Goal: Task Accomplishment & Management: Manage account settings

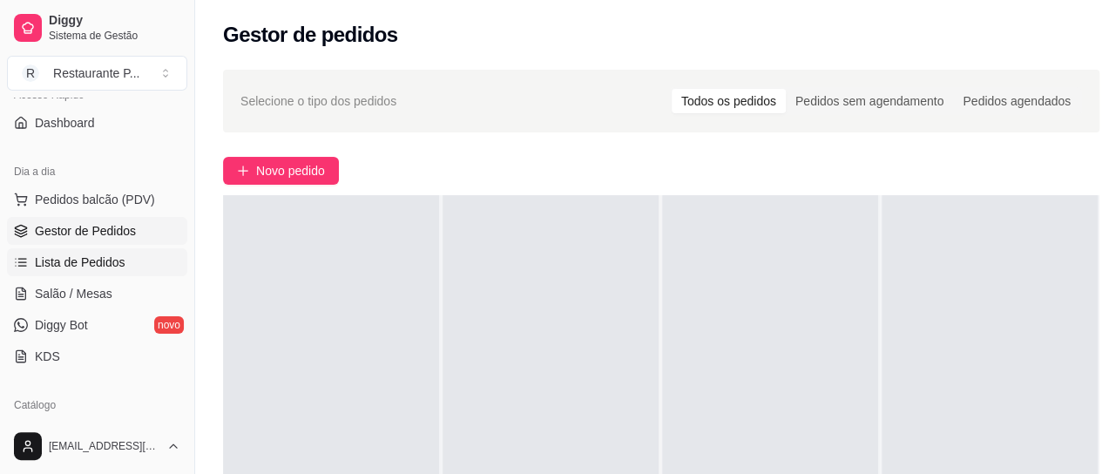
click at [77, 259] on span "Lista de Pedidos" at bounding box center [80, 262] width 91 height 17
click at [74, 259] on span "Lista de Pedidos" at bounding box center [80, 262] width 91 height 17
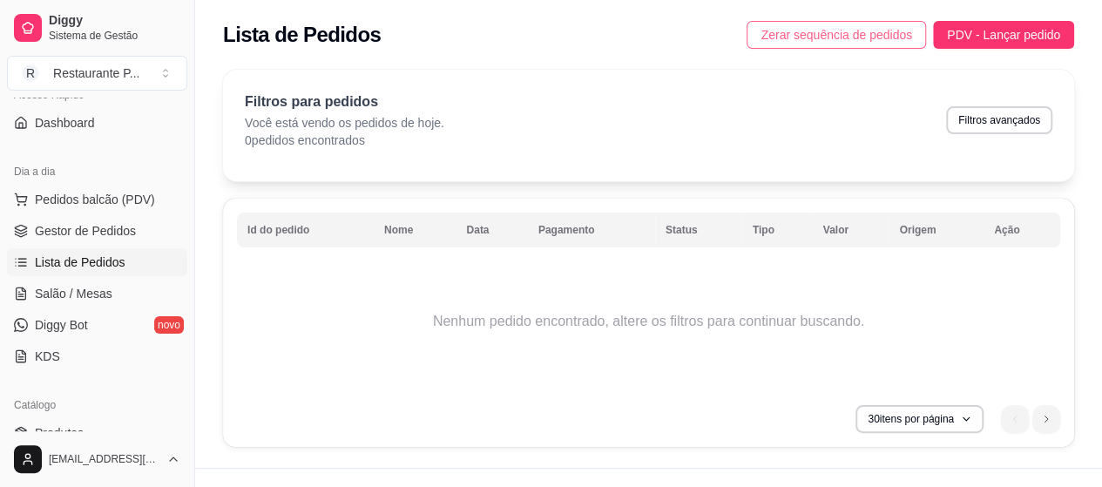
click at [880, 24] on button "Zerar sequência de pedidos" at bounding box center [837, 35] width 180 height 28
click at [937, 414] on button "30 itens por página" at bounding box center [919, 418] width 124 height 27
click at [612, 349] on td "Nenhum pedido encontrado, altere os filtros para continuar buscando." at bounding box center [648, 321] width 823 height 139
click at [52, 291] on span "Salão / Mesas" at bounding box center [74, 293] width 78 height 17
click at [53, 289] on span "Salão / Mesas" at bounding box center [74, 293] width 78 height 17
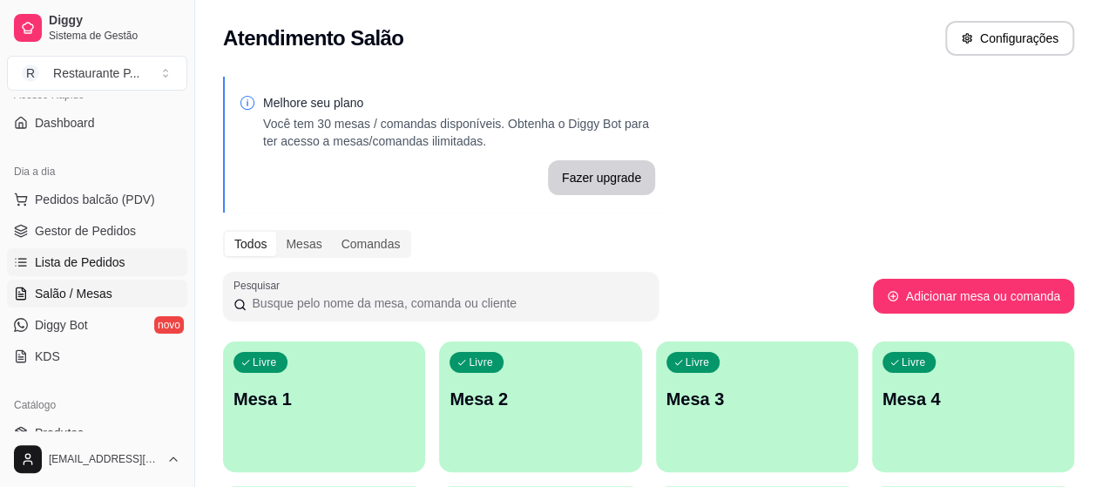
click at [151, 251] on link "Lista de Pedidos" at bounding box center [97, 262] width 180 height 28
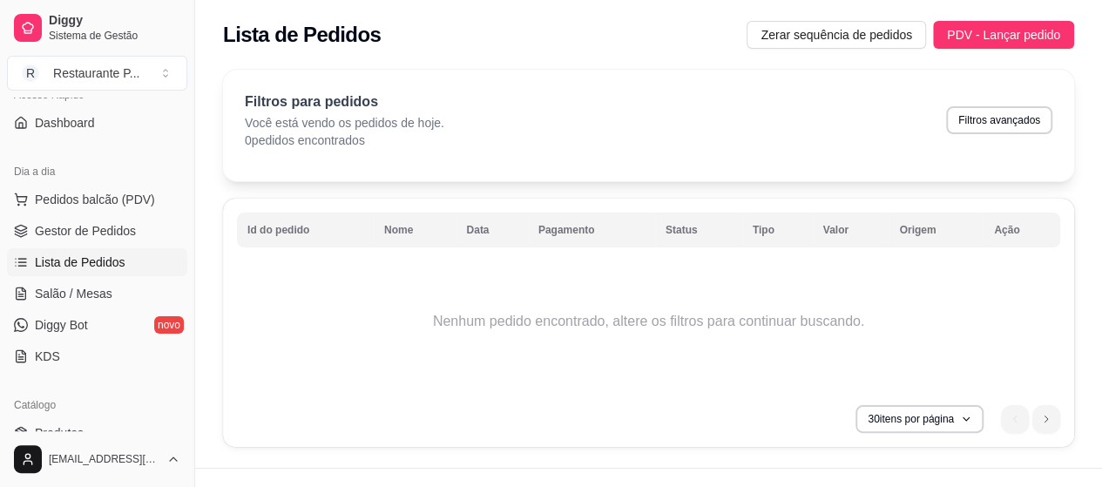
drag, startPoint x: 189, startPoint y: 227, endPoint x: 166, endPoint y: 254, distance: 35.3
click at [166, 254] on div "Diggy Sistema de Gestão R Restaurante P ... Loja fechada Diggy Pro + 30 Renovaç…" at bounding box center [97, 243] width 194 height 487
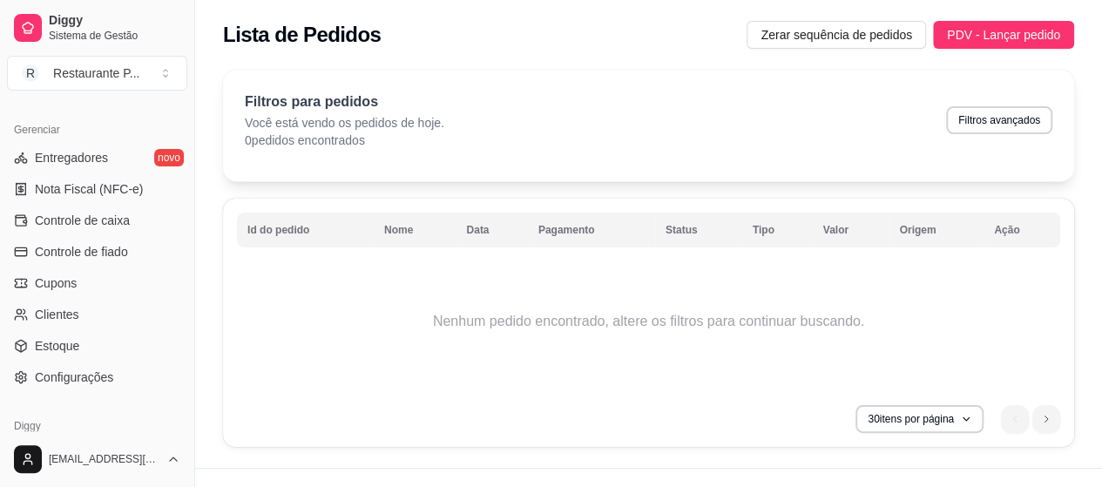
scroll to position [723, 0]
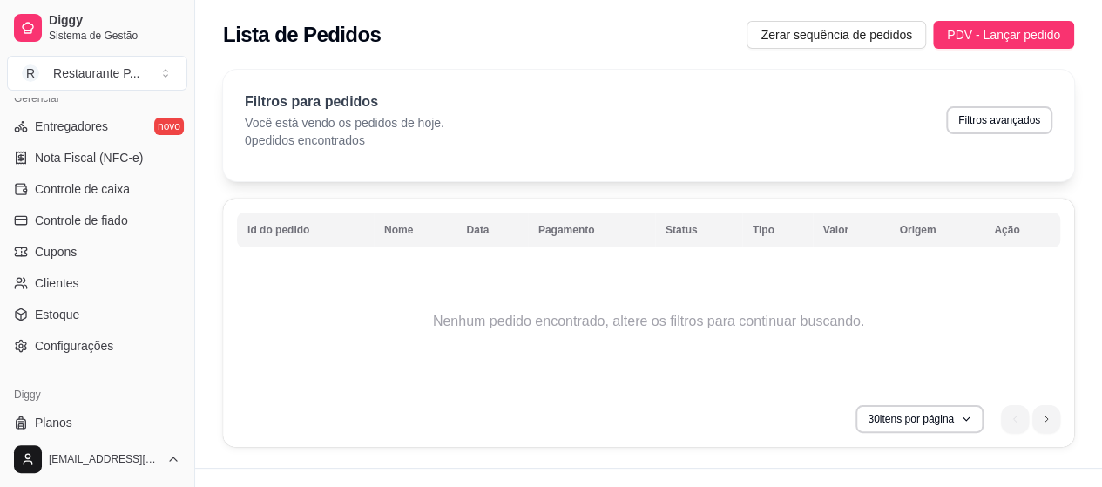
click at [125, 298] on ul "Entregadores novo Nota Fiscal (NFC-e) Controle de caixa Controle de fiado Cupon…" at bounding box center [97, 235] width 180 height 247
click at [124, 309] on link "Estoque" at bounding box center [97, 315] width 180 height 28
click at [124, 311] on link "Estoque" at bounding box center [97, 315] width 180 height 28
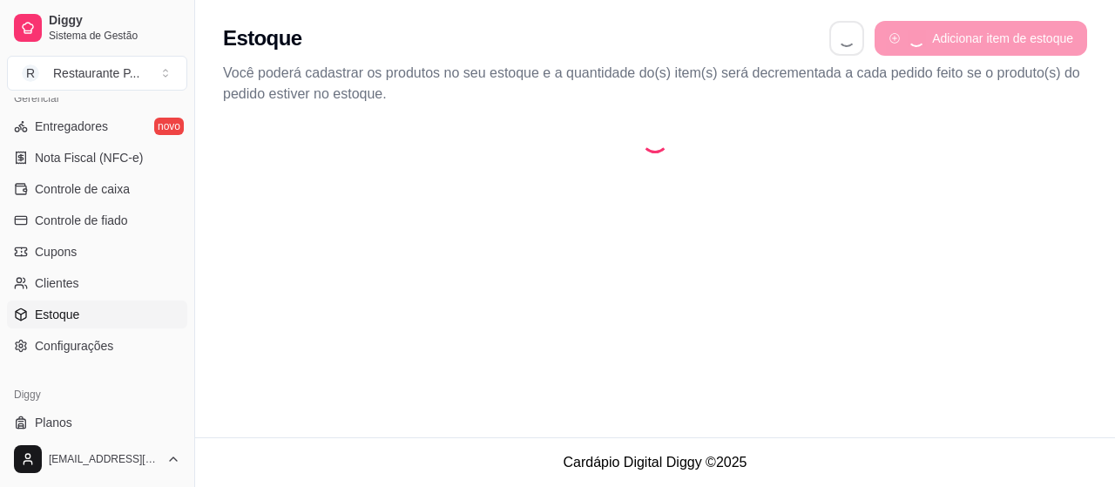
select select "QUANTITY_ORDER"
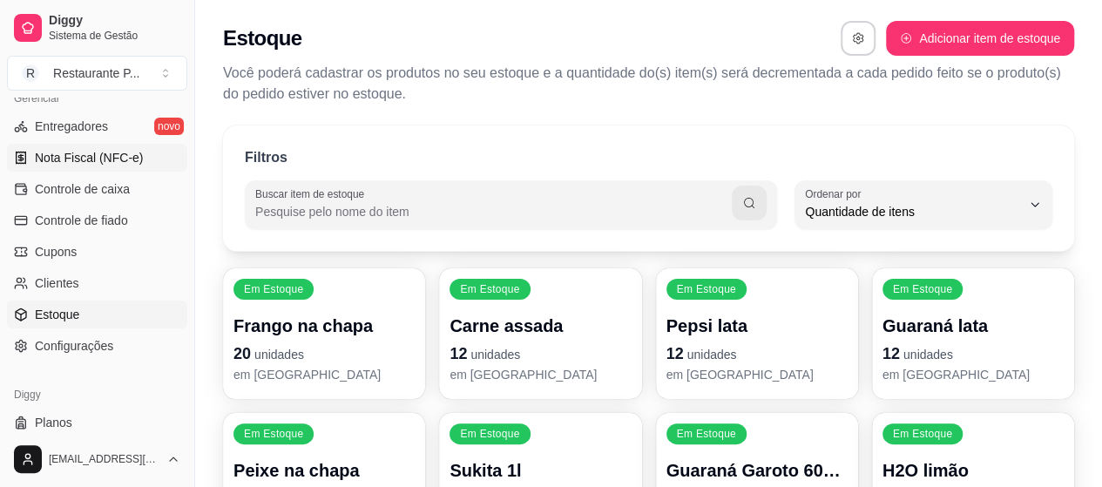
scroll to position [17, 0]
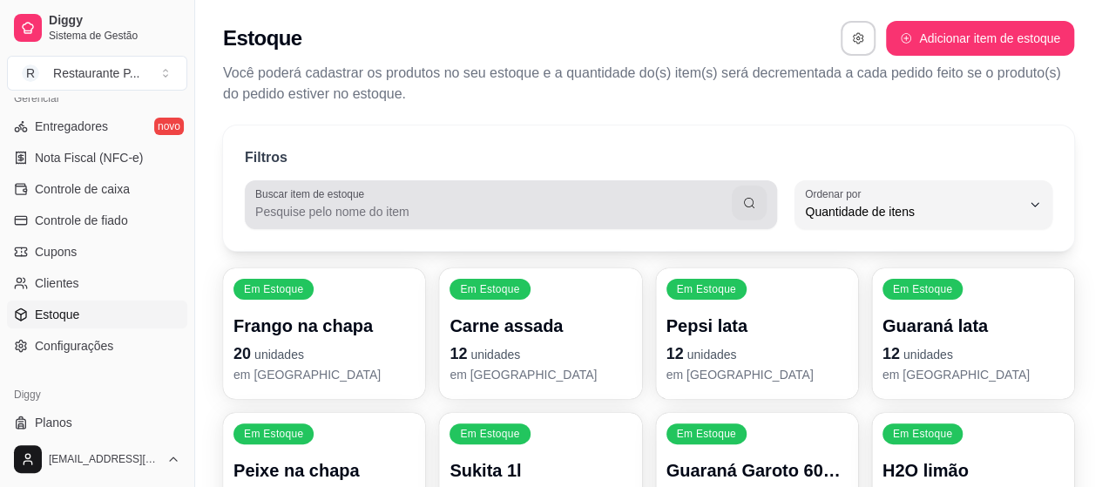
click at [403, 201] on div at bounding box center [510, 204] width 511 height 35
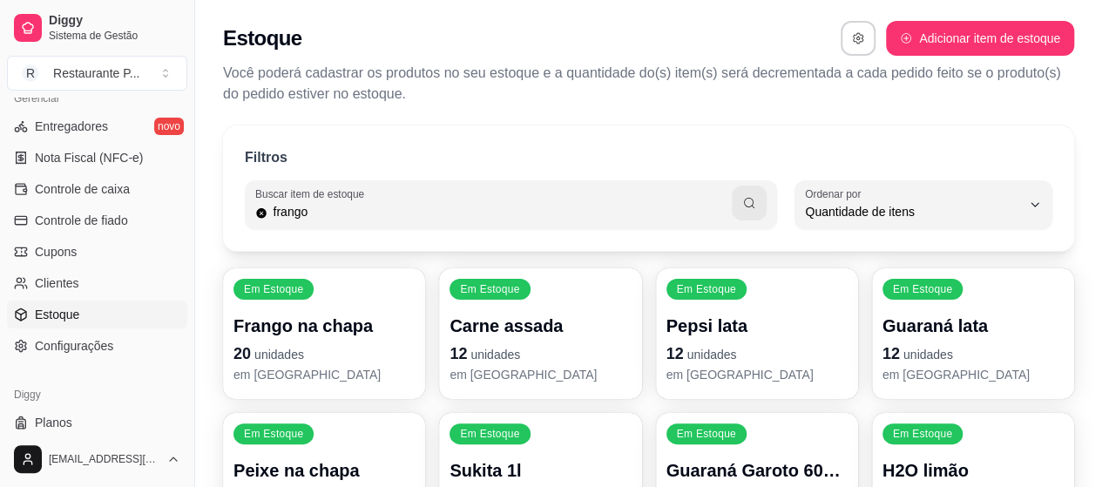
type input "frango"
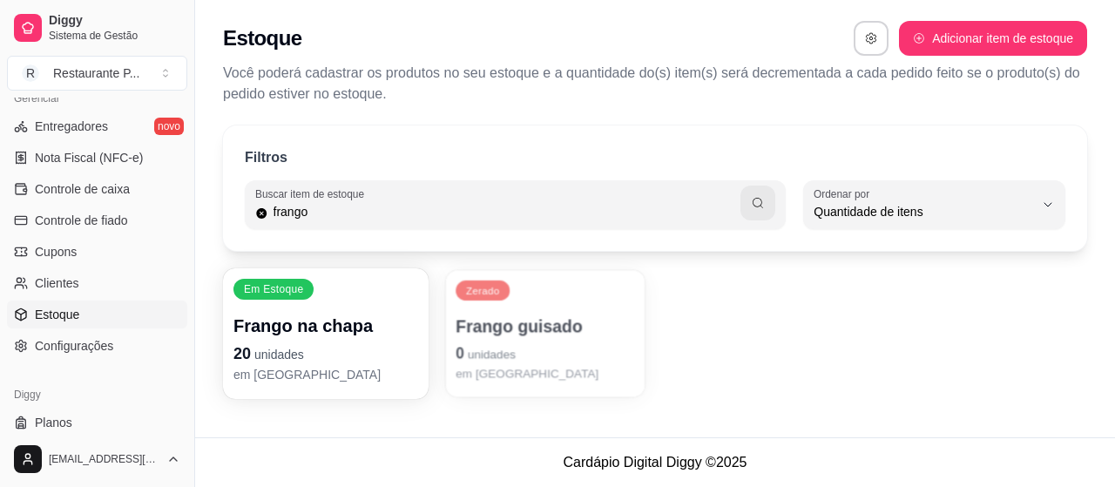
click at [518, 362] on p "0 unidades" at bounding box center [546, 354] width 180 height 24
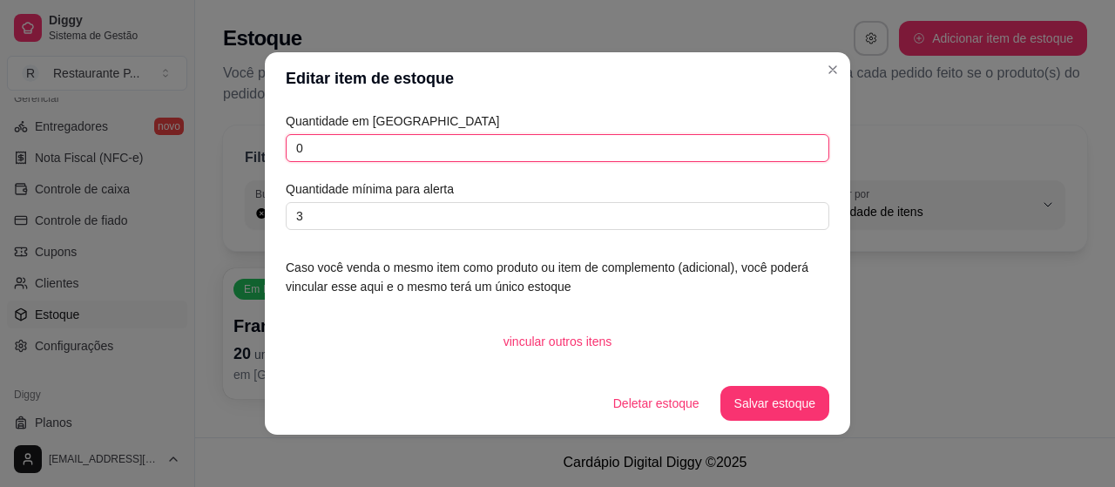
click at [359, 142] on input "0" at bounding box center [558, 148] width 544 height 28
type input "1"
type input "8"
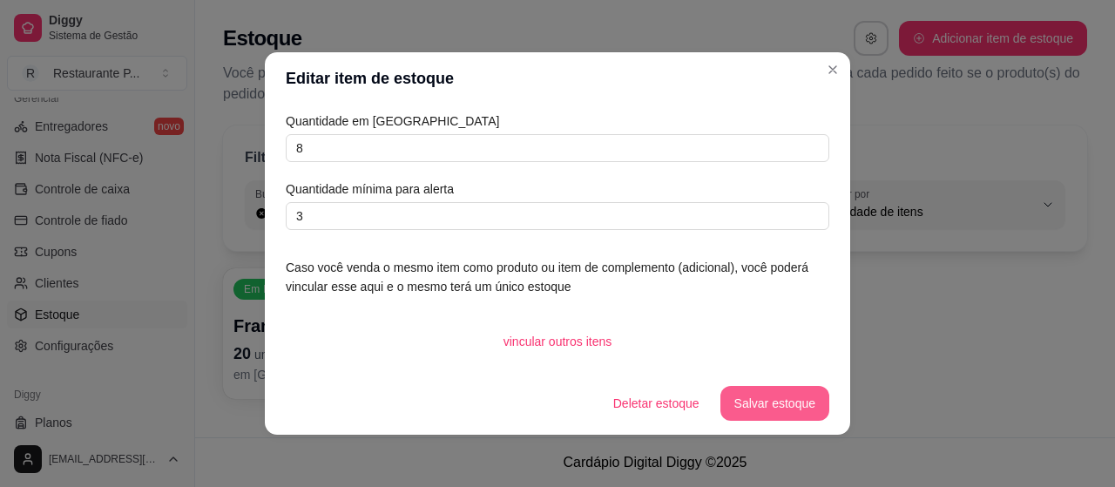
click at [790, 392] on button "Salvar estoque" at bounding box center [775, 403] width 109 height 35
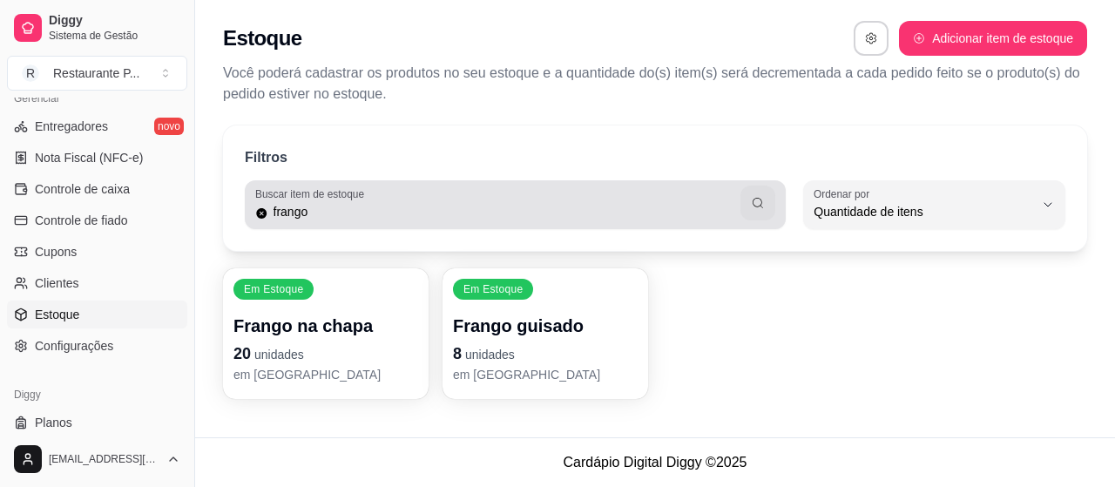
click at [256, 222] on div "Buscar item de estoque frango" at bounding box center [515, 204] width 541 height 49
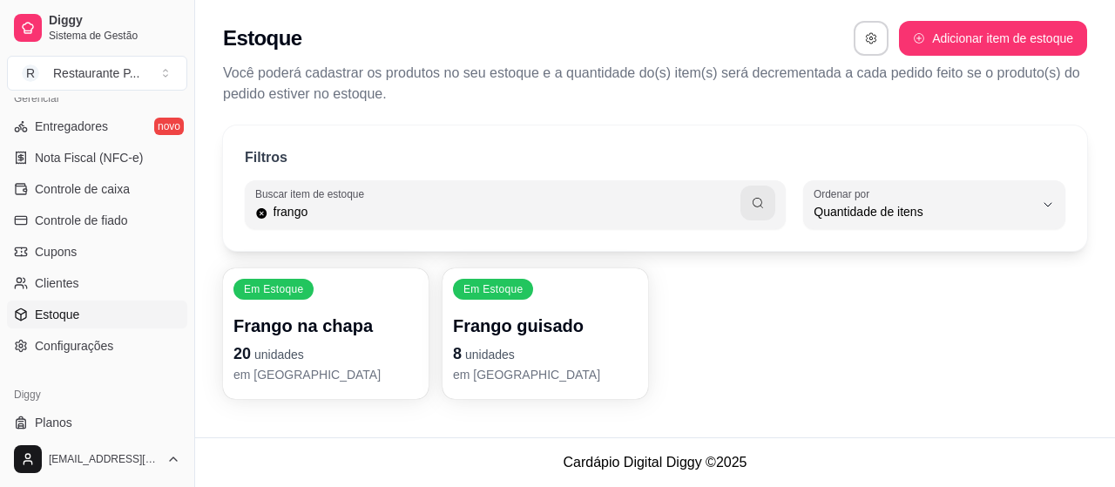
drag, startPoint x: 307, startPoint y: 215, endPoint x: 247, endPoint y: 233, distance: 61.8
click at [249, 233] on div "Filtros Buscar item de estoque frango QUANTITY_ORDER Ordenar por Ordem alfabéti…" at bounding box center [655, 187] width 864 height 125
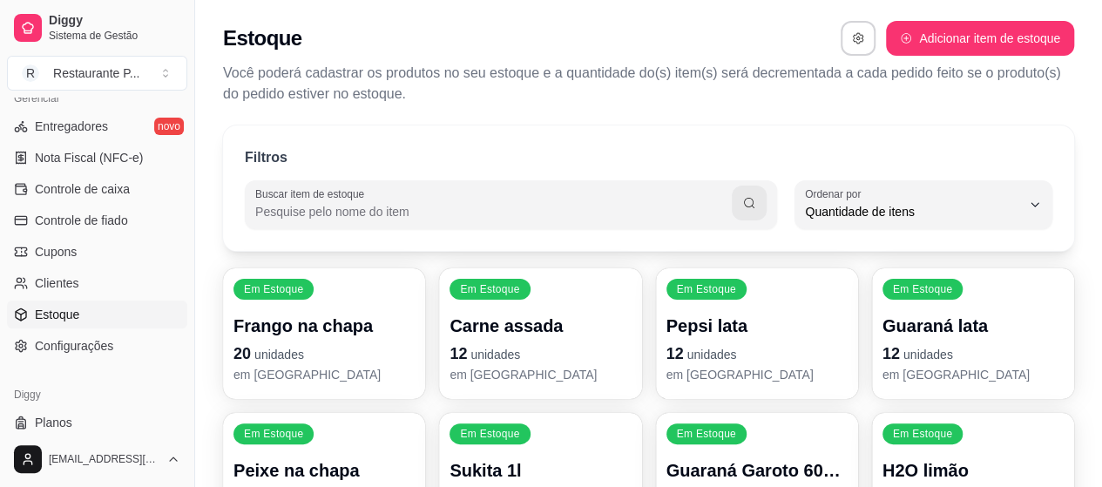
click at [302, 217] on input "Buscar item de estoque" at bounding box center [493, 211] width 477 height 17
type input "y"
type input "_"
type input "-"
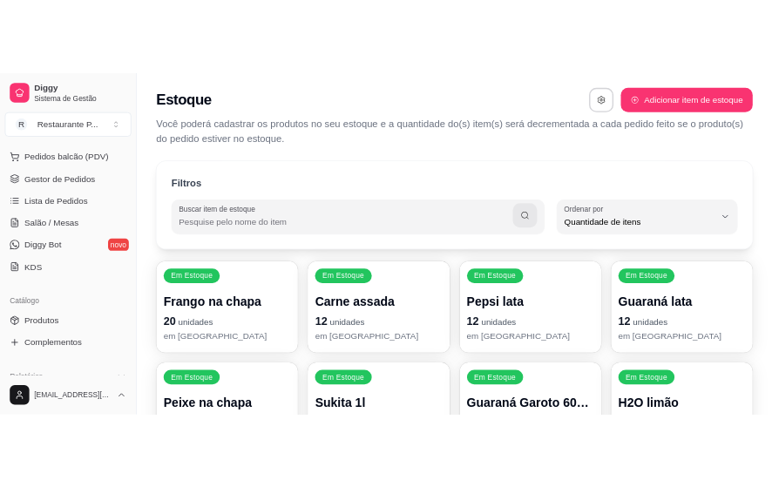
scroll to position [213, 0]
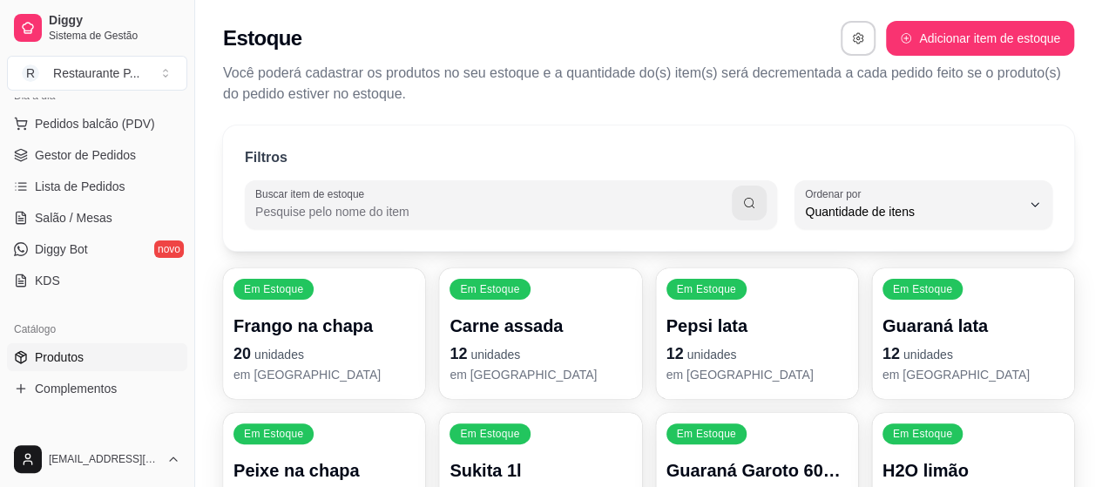
click at [91, 344] on link "Produtos" at bounding box center [97, 357] width 180 height 28
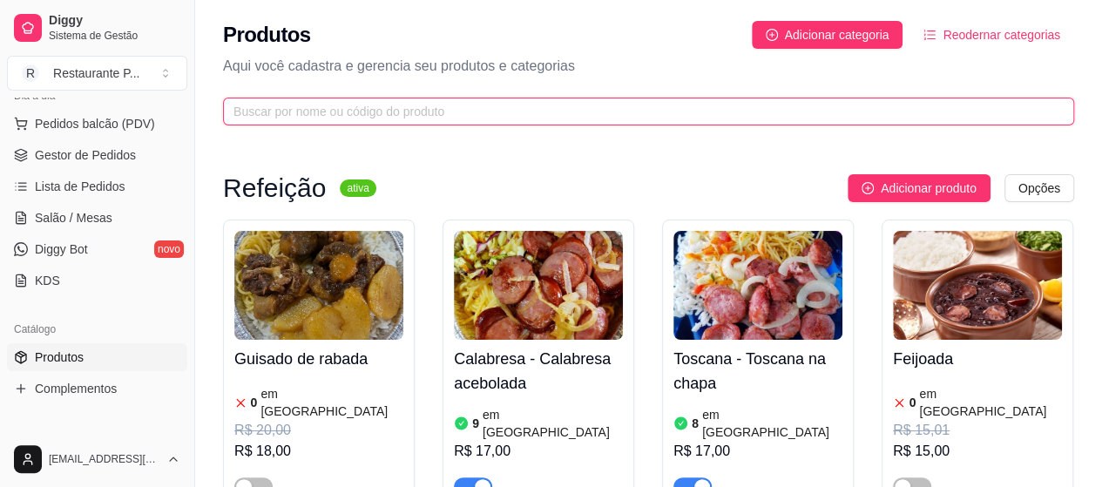
click at [478, 118] on input "text" at bounding box center [642, 111] width 816 height 19
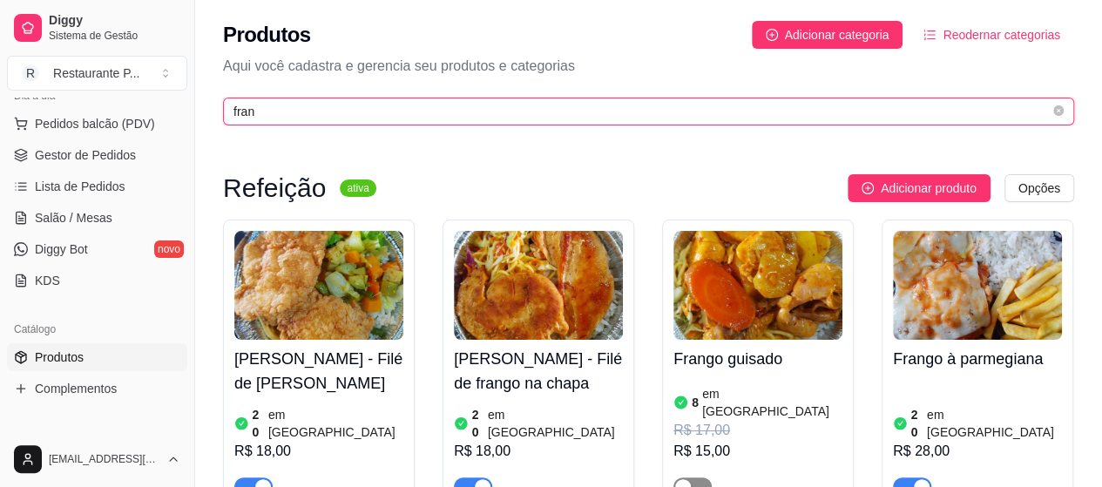
type input "fran"
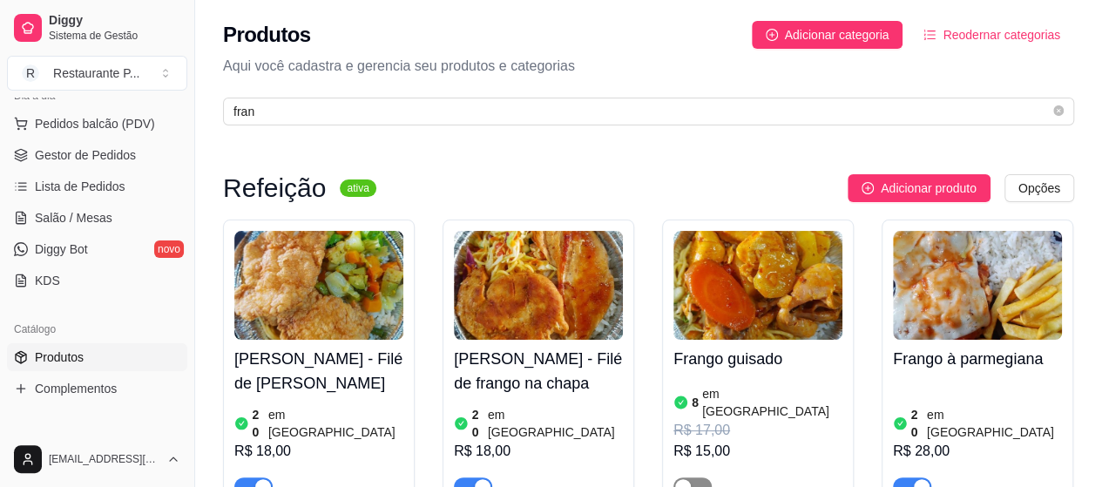
click at [701, 473] on span "button" at bounding box center [693, 487] width 38 height 19
click at [138, 160] on link "Gestor de Pedidos" at bounding box center [97, 155] width 180 height 28
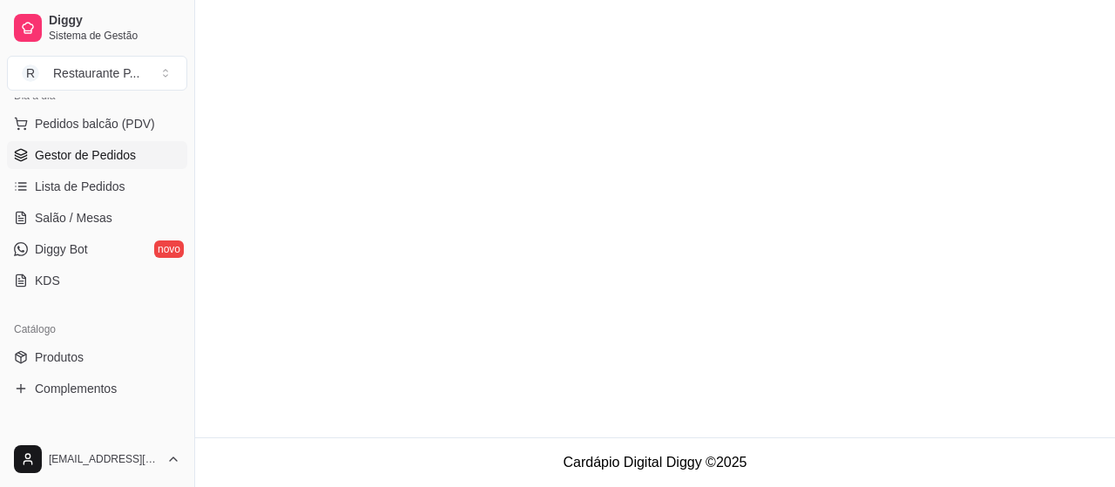
click at [138, 160] on link "Gestor de Pedidos" at bounding box center [97, 155] width 180 height 28
